Goal: Information Seeking & Learning: Learn about a topic

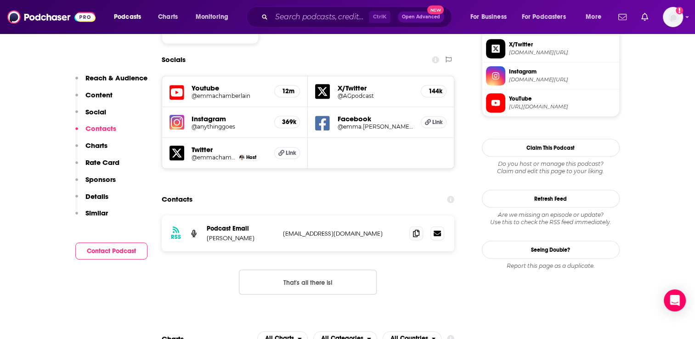
scroll to position [798, 0]
click at [293, 20] on input "Search podcasts, credits, & more..." at bounding box center [319, 17] width 97 height 15
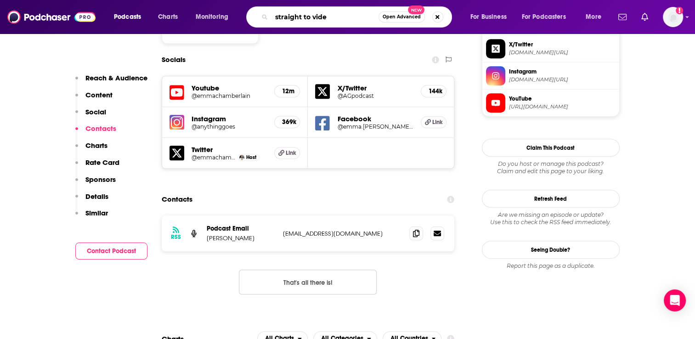
type input "straight to video"
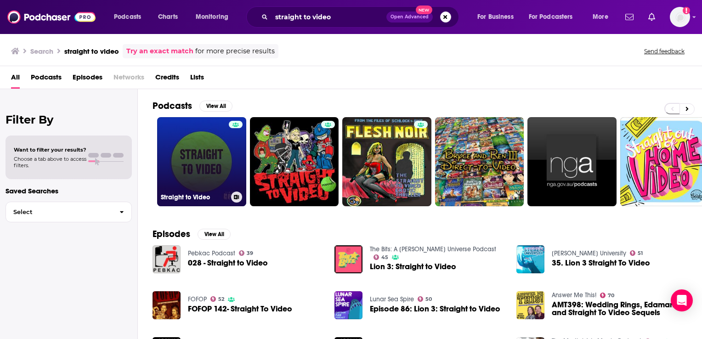
click at [208, 159] on link "Straight to Video" at bounding box center [201, 161] width 89 height 89
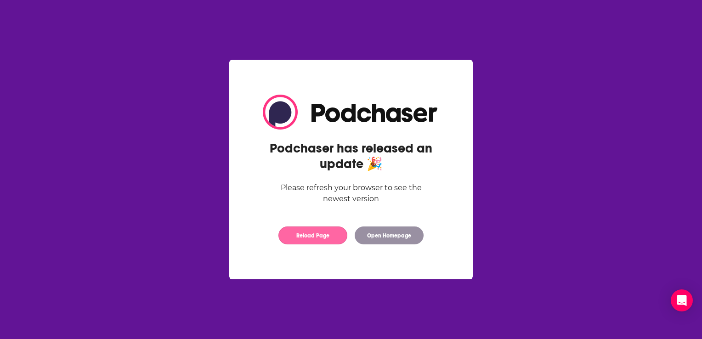
click at [301, 233] on button "Reload Page" at bounding box center [312, 235] width 69 height 18
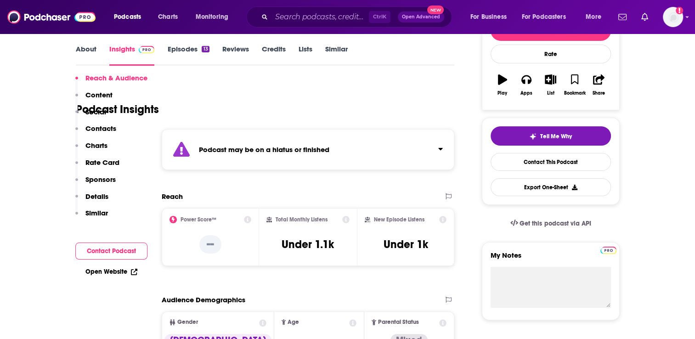
scroll to position [184, 0]
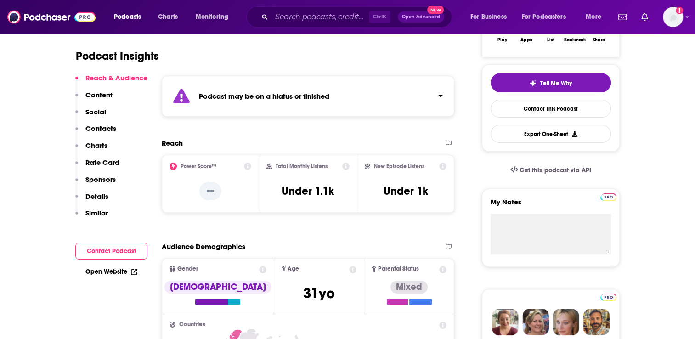
click at [105, 128] on p "Contacts" at bounding box center [100, 128] width 31 height 9
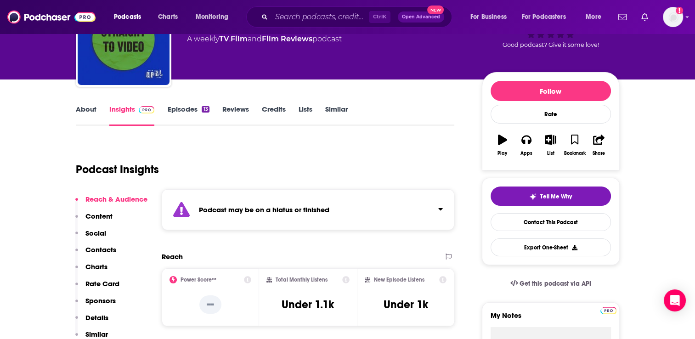
scroll to position [0, 0]
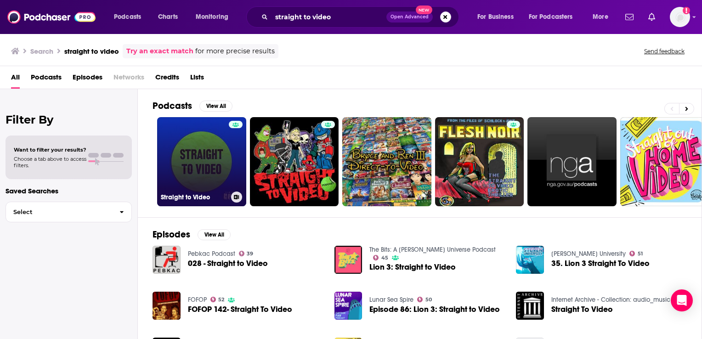
click at [180, 157] on link "Straight to Video" at bounding box center [201, 161] width 89 height 89
